Goal: Check status: Check status

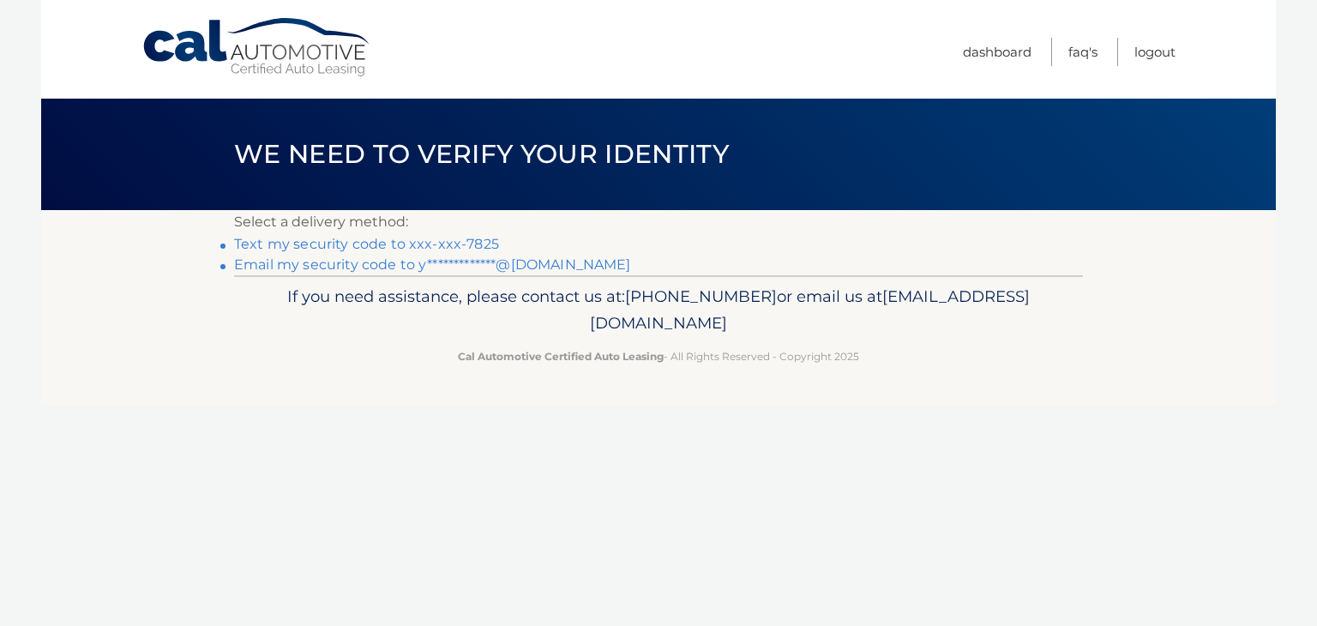
click at [552, 268] on link "**********" at bounding box center [432, 264] width 397 height 16
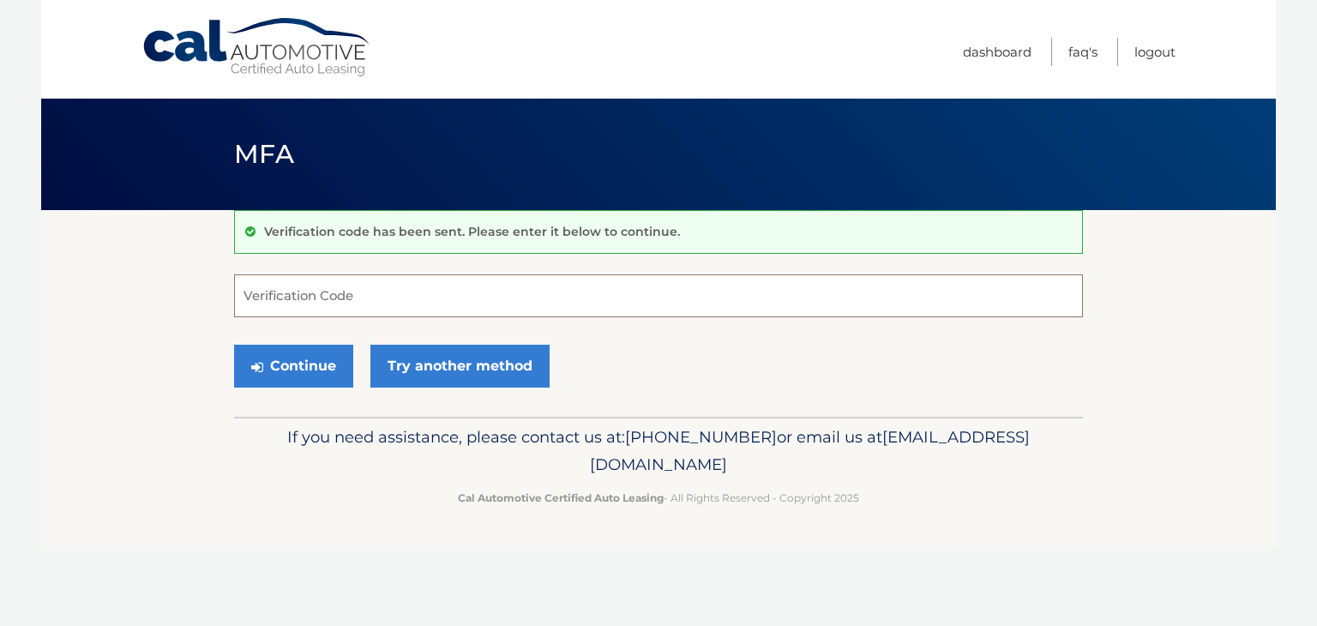
click at [425, 293] on input "Verification Code" at bounding box center [658, 295] width 849 height 43
paste input "926893"
type input "926893"
click at [284, 371] on button "Continue" at bounding box center [293, 366] width 119 height 43
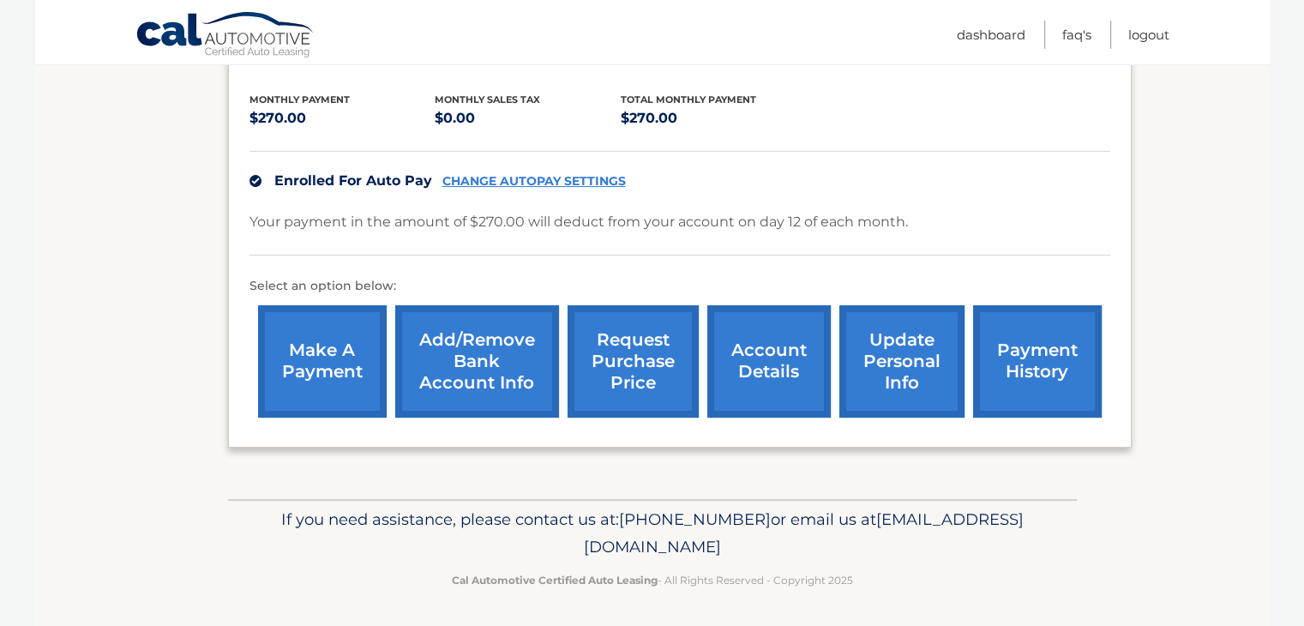
scroll to position [346, 0]
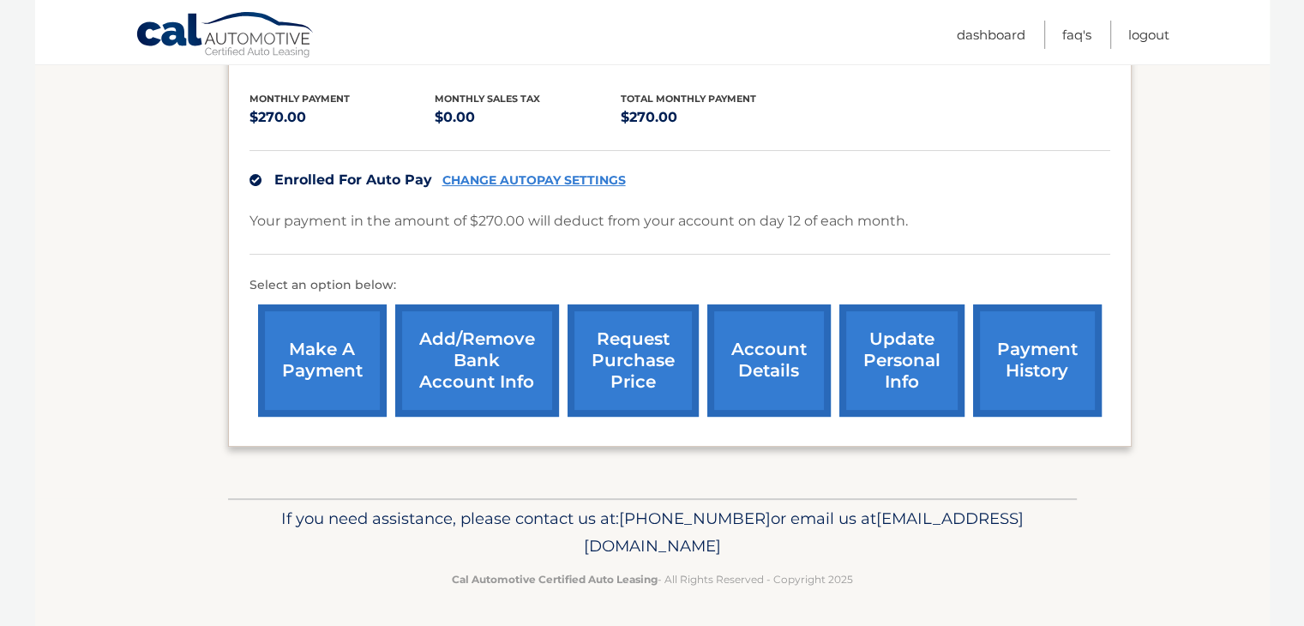
click at [641, 388] on link "request purchase price" at bounding box center [633, 360] width 131 height 112
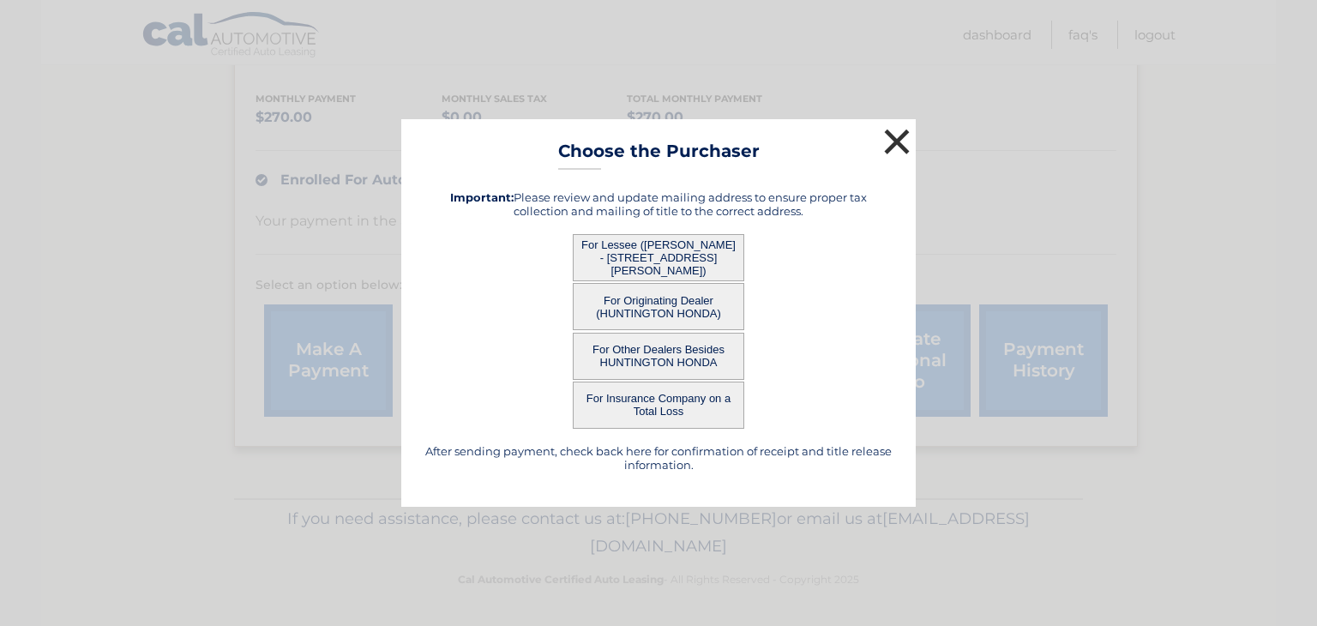
click at [892, 145] on button "×" at bounding box center [897, 141] width 34 height 34
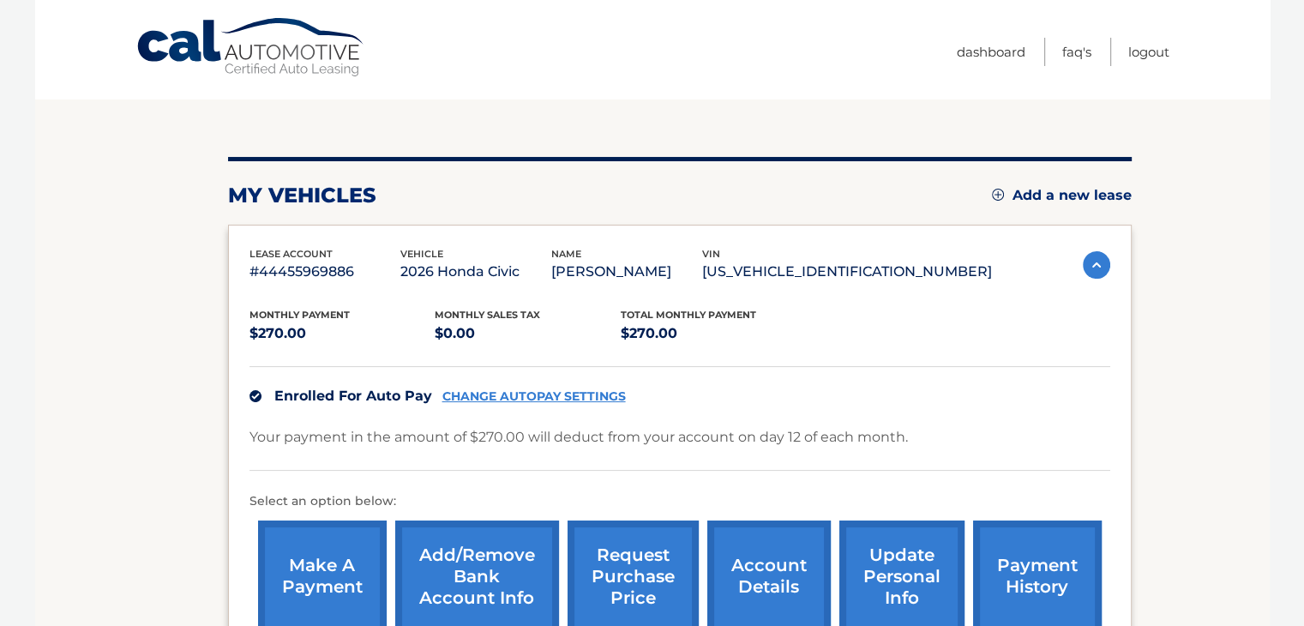
scroll to position [0, 0]
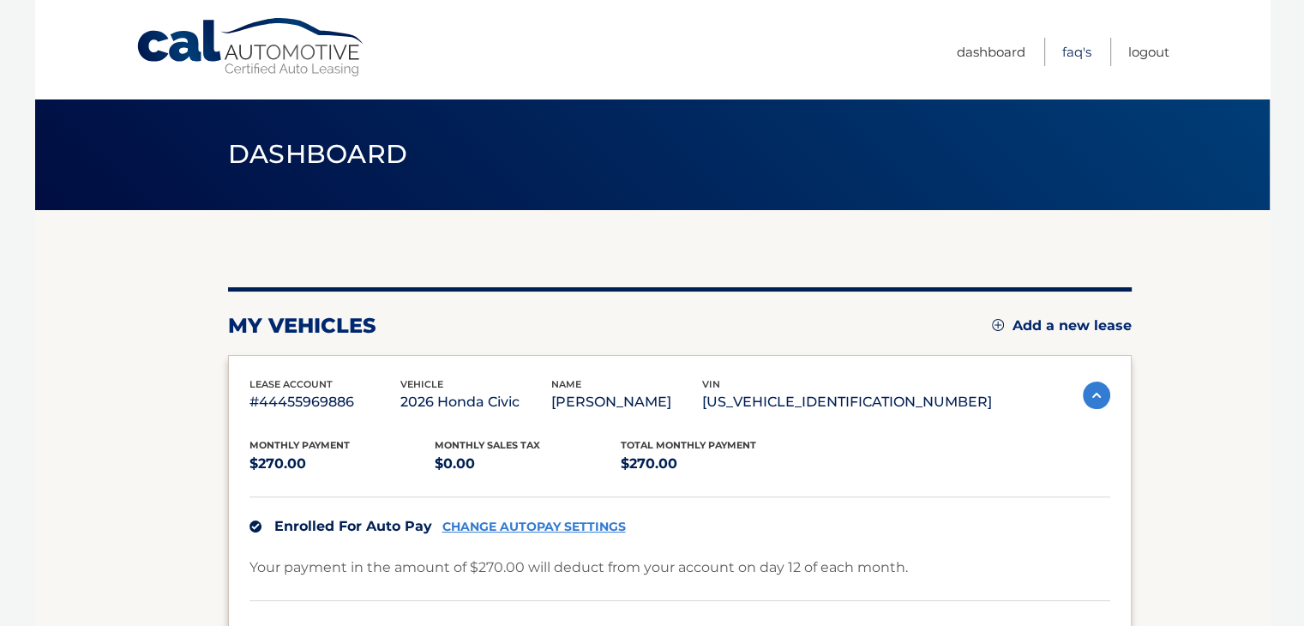
click at [1080, 48] on link "FAQ's" at bounding box center [1076, 52] width 29 height 28
